Goal: Task Accomplishment & Management: Manage account settings

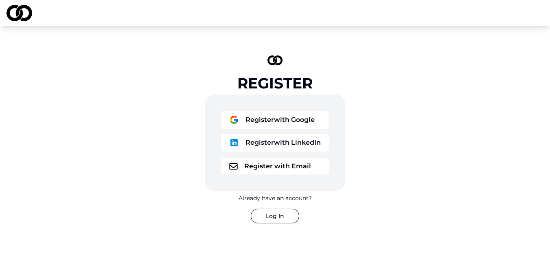
click at [282, 119] on button "Register with Google" at bounding box center [275, 120] width 108 height 18
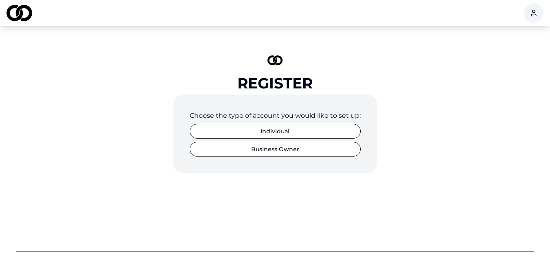
click at [280, 130] on button "Individual" at bounding box center [275, 131] width 171 height 15
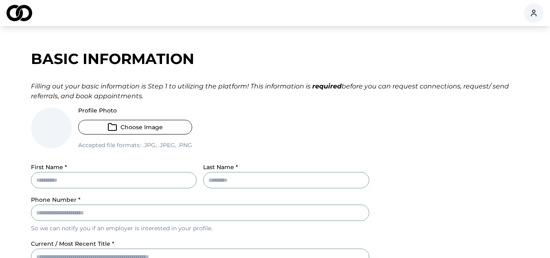
click at [134, 125] on button "Choose Image" at bounding box center [135, 127] width 114 height 15
click at [104, 175] on input "First Name *" at bounding box center [114, 180] width 166 height 16
type input "******"
type input "*******"
click at [183, 214] on input "Phone Number *" at bounding box center [200, 212] width 338 height 16
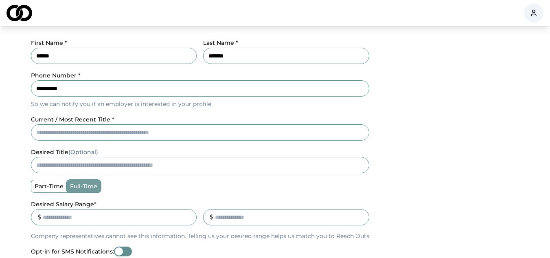
scroll to position [125, 0]
type input "**********"
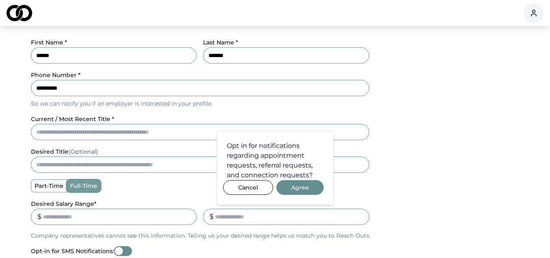
click at [126, 133] on div "**********" at bounding box center [275, 155] width 488 height 474
click at [282, 184] on button "Agree" at bounding box center [299, 187] width 47 height 15
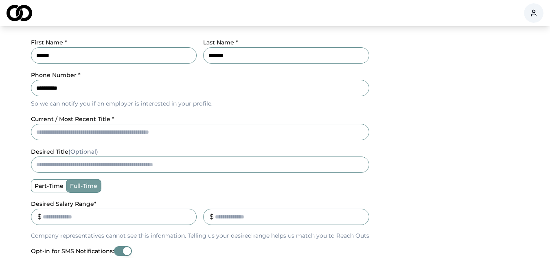
click at [101, 139] on input "current / most recent title *" at bounding box center [200, 132] width 338 height 16
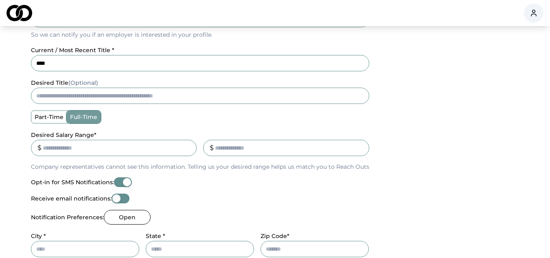
scroll to position [194, 0]
type input "****"
click at [52, 149] on input "Desired Salary Range *" at bounding box center [114, 147] width 166 height 16
click at [188, 146] on input "*" at bounding box center [114, 147] width 166 height 16
type input "*"
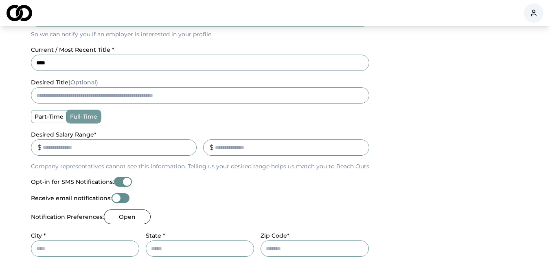
click at [188, 146] on input "*" at bounding box center [114, 147] width 166 height 16
click at [173, 146] on input "*" at bounding box center [114, 147] width 166 height 16
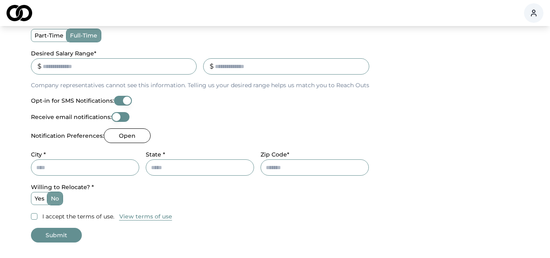
scroll to position [276, 0]
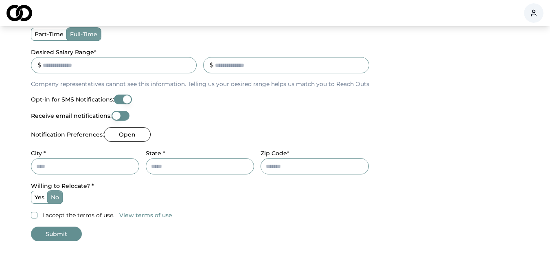
type input "*****"
click at [71, 171] on input "City *" at bounding box center [85, 166] width 108 height 16
click at [41, 197] on label "yes" at bounding box center [39, 197] width 16 height 12
click at [37, 197] on button "yes" at bounding box center [34, 197] width 7 height 7
click at [74, 164] on input "City *" at bounding box center [85, 166] width 108 height 16
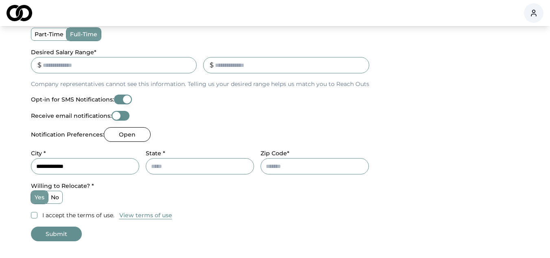
type input "**********"
type input "*"
type input "**"
type input "*"
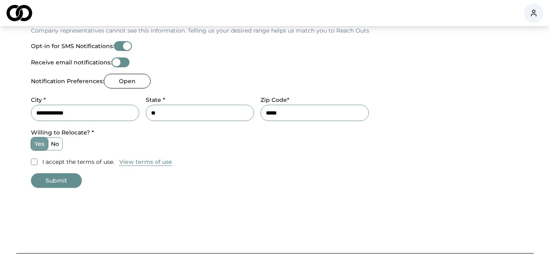
type input "*****"
click at [31, 158] on button "I accept the terms of use." at bounding box center [34, 161] width 7 height 7
click at [56, 177] on button "Submit" at bounding box center [56, 180] width 51 height 15
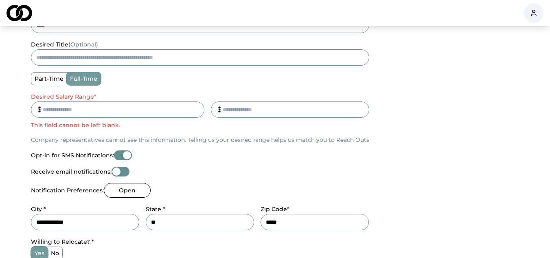
scroll to position [231, 0]
click at [234, 110] on input "_" at bounding box center [290, 110] width 158 height 16
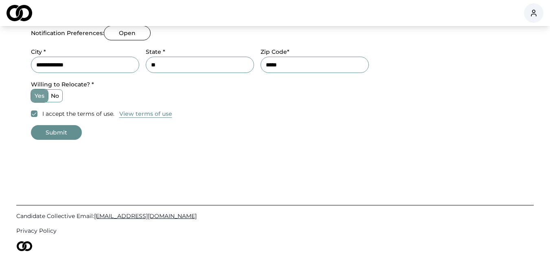
scroll to position [390, 0]
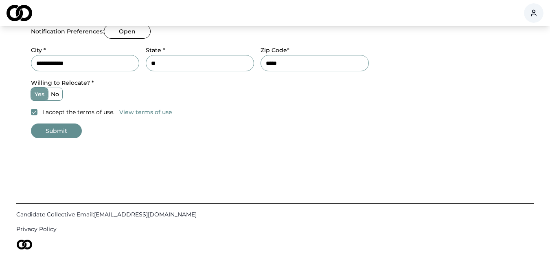
type input "******"
click at [68, 129] on button "Submit" at bounding box center [56, 130] width 51 height 15
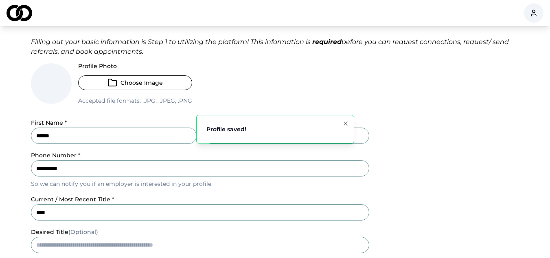
scroll to position [44, 0]
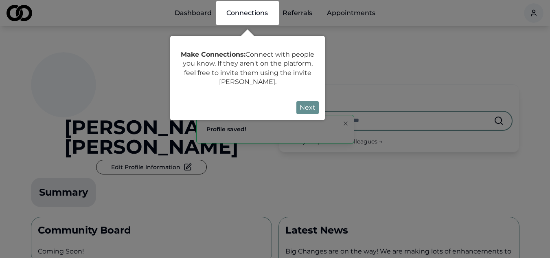
click at [311, 105] on button "Next" at bounding box center [307, 107] width 22 height 13
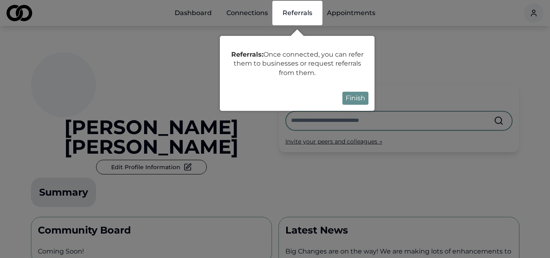
click at [357, 98] on button "Finish" at bounding box center [355, 98] width 26 height 13
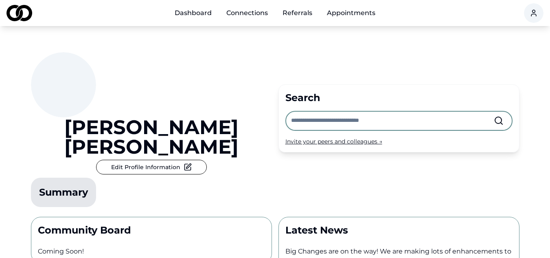
click at [88, 186] on div "Summary" at bounding box center [63, 192] width 49 height 13
click at [116, 160] on button "Edit Profile Information" at bounding box center [151, 167] width 111 height 15
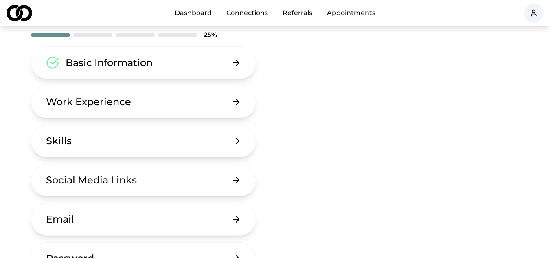
scroll to position [7, 0]
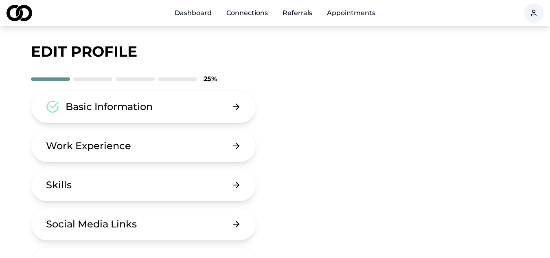
click at [197, 138] on button "Work Experience" at bounding box center [143, 145] width 225 height 33
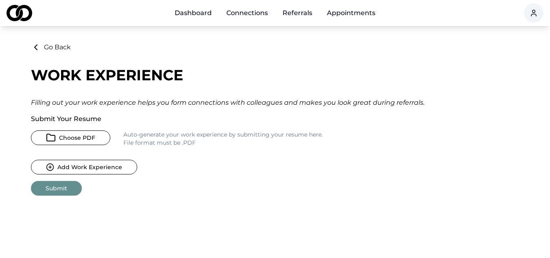
click at [70, 134] on button "Choose PDF" at bounding box center [70, 137] width 79 height 15
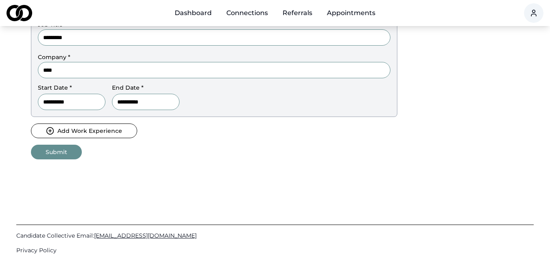
scroll to position [455, 0]
click at [63, 154] on button "Submit" at bounding box center [56, 151] width 51 height 15
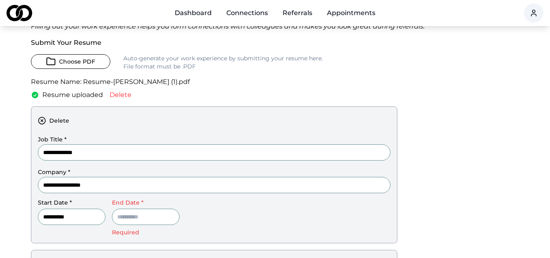
scroll to position [76, 0]
click at [41, 126] on button "Delete" at bounding box center [61, 121] width 46 height 15
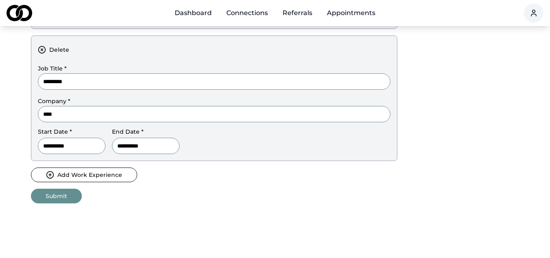
scroll to position [280, 0]
click at [45, 193] on button "Submit" at bounding box center [56, 195] width 51 height 15
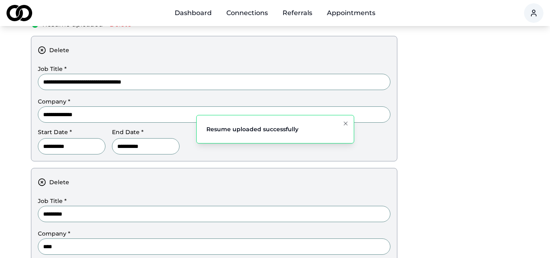
scroll to position [4, 0]
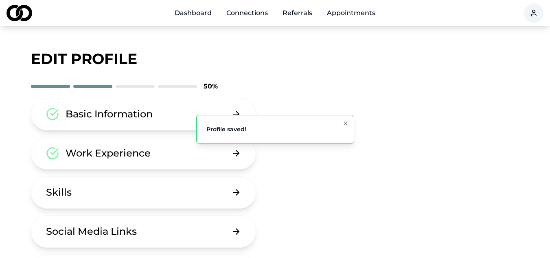
click at [122, 190] on button "Skills" at bounding box center [143, 192] width 225 height 33
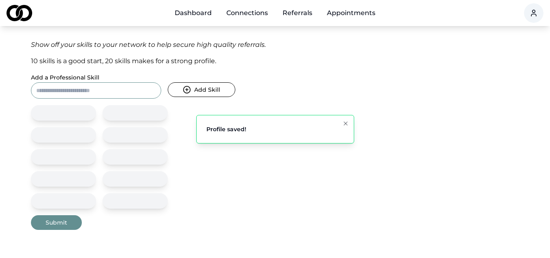
scroll to position [57, 0]
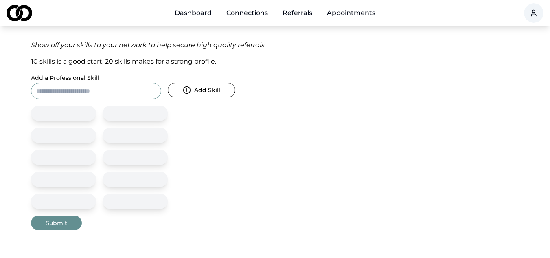
click at [122, 92] on input "Add a Professional Skill" at bounding box center [96, 91] width 130 height 16
click at [44, 223] on button "Submit" at bounding box center [56, 222] width 51 height 15
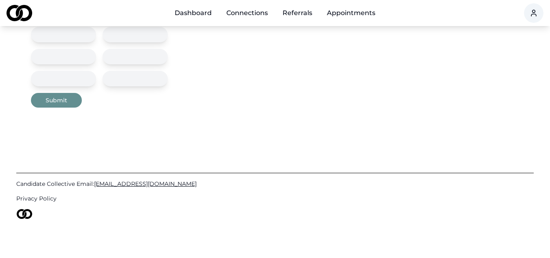
scroll to position [0, 0]
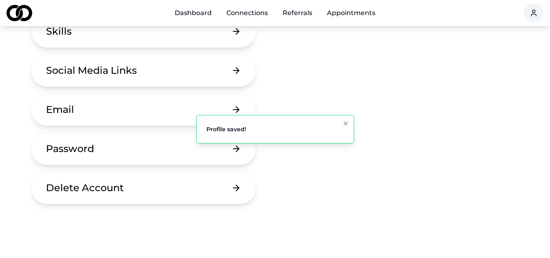
scroll to position [161, 0]
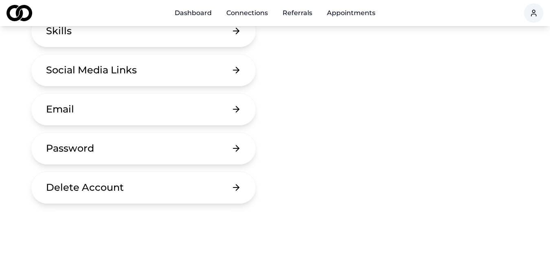
click at [91, 112] on button "Email" at bounding box center [143, 109] width 225 height 33
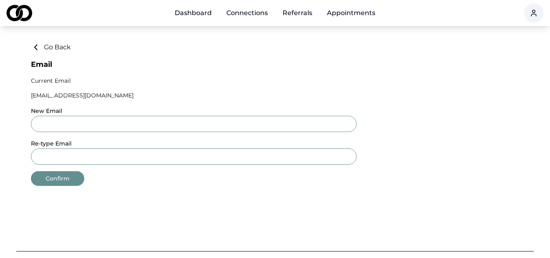
click at [57, 46] on button "Go Back" at bounding box center [51, 47] width 40 height 10
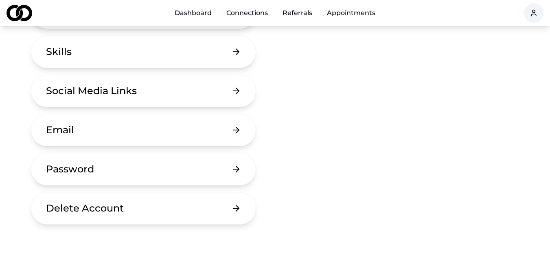
scroll to position [141, 0]
click at [125, 173] on button "Password" at bounding box center [143, 168] width 225 height 33
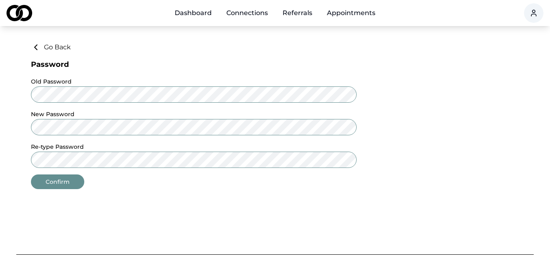
click at [44, 46] on button "Go Back" at bounding box center [51, 47] width 40 height 10
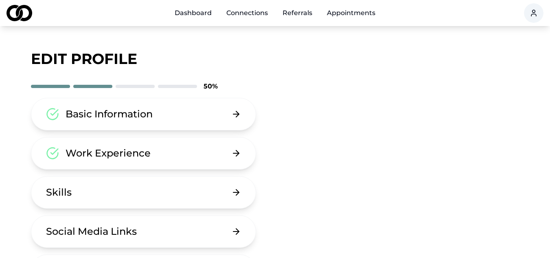
click at [295, 10] on link "Referrals" at bounding box center [297, 13] width 43 height 16
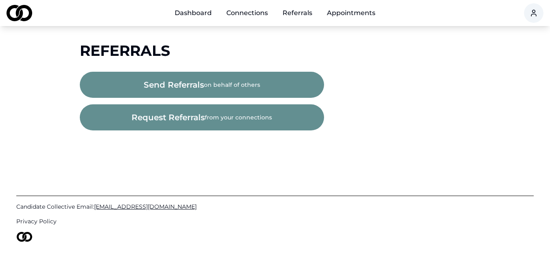
click at [344, 12] on link "Appointments" at bounding box center [350, 13] width 61 height 16
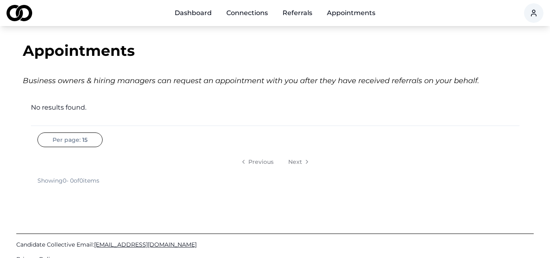
click at [203, 13] on link "Dashboard" at bounding box center [193, 13] width 50 height 16
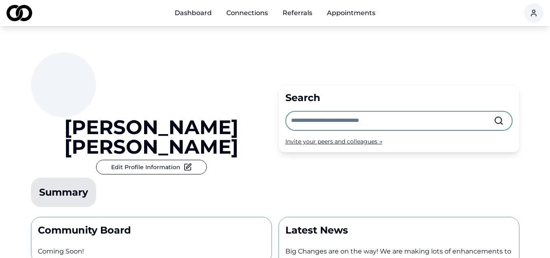
click at [13, 11] on img at bounding box center [20, 13] width 26 height 16
click at [203, 17] on link "Dashboard" at bounding box center [193, 13] width 50 height 16
click at [248, 13] on link "Connections" at bounding box center [247, 13] width 55 height 16
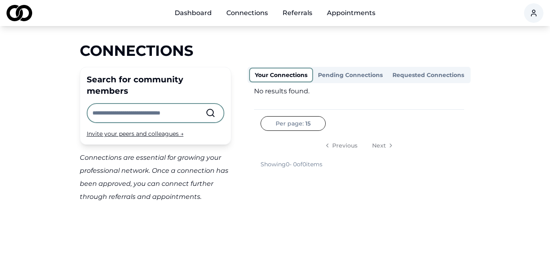
click at [299, 12] on link "Referrals" at bounding box center [297, 13] width 43 height 16
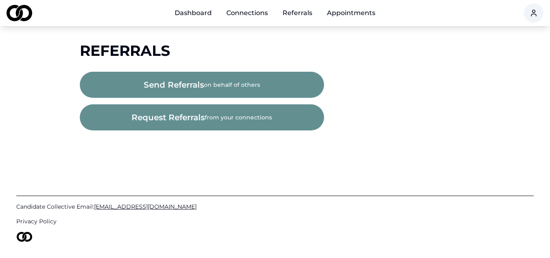
click at [251, 7] on link "Connections" at bounding box center [247, 13] width 55 height 16
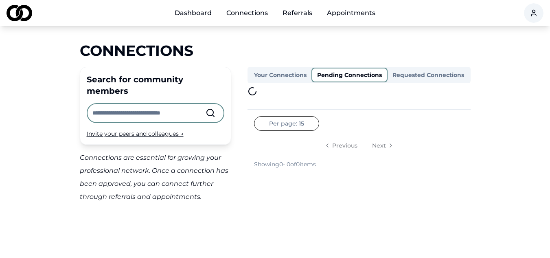
click at [358, 75] on button "Pending Connections" at bounding box center [349, 75] width 76 height 15
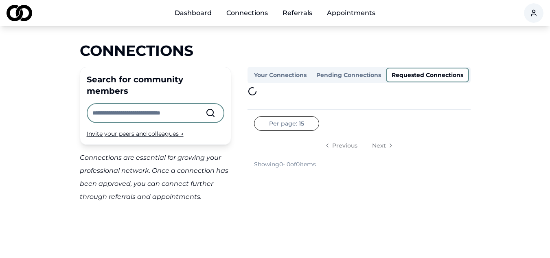
click at [428, 73] on button "Requested Connections" at bounding box center [427, 75] width 83 height 15
click at [354, 17] on link "Appointments" at bounding box center [350, 13] width 61 height 16
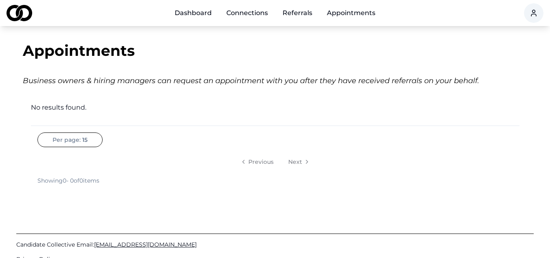
click at [239, 14] on link "Connections" at bounding box center [247, 13] width 55 height 16
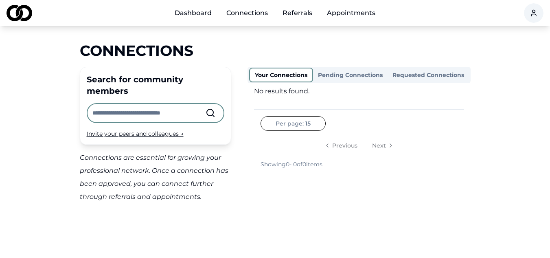
click at [309, 15] on link "Referrals" at bounding box center [297, 13] width 43 height 16
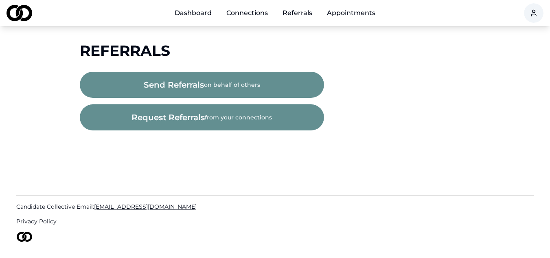
click at [358, 13] on link "Appointments" at bounding box center [350, 13] width 61 height 16
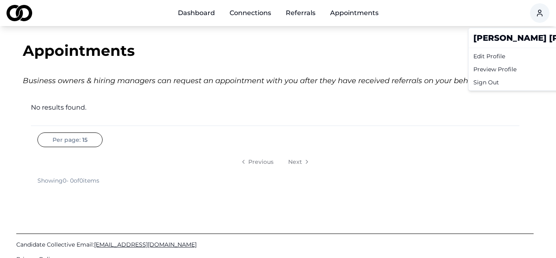
click at [529, 13] on html "Dashboard Connections Referrals Appointments Appointments Business owners & hir…" at bounding box center [278, 129] width 556 height 258
click at [520, 69] on div "Preview Profile" at bounding box center [547, 69] width 155 height 13
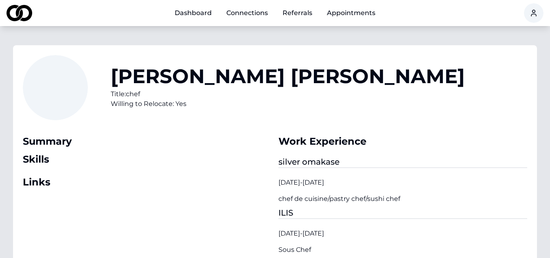
scroll to position [10, 0]
